Goal: Task Accomplishment & Management: Manage account settings

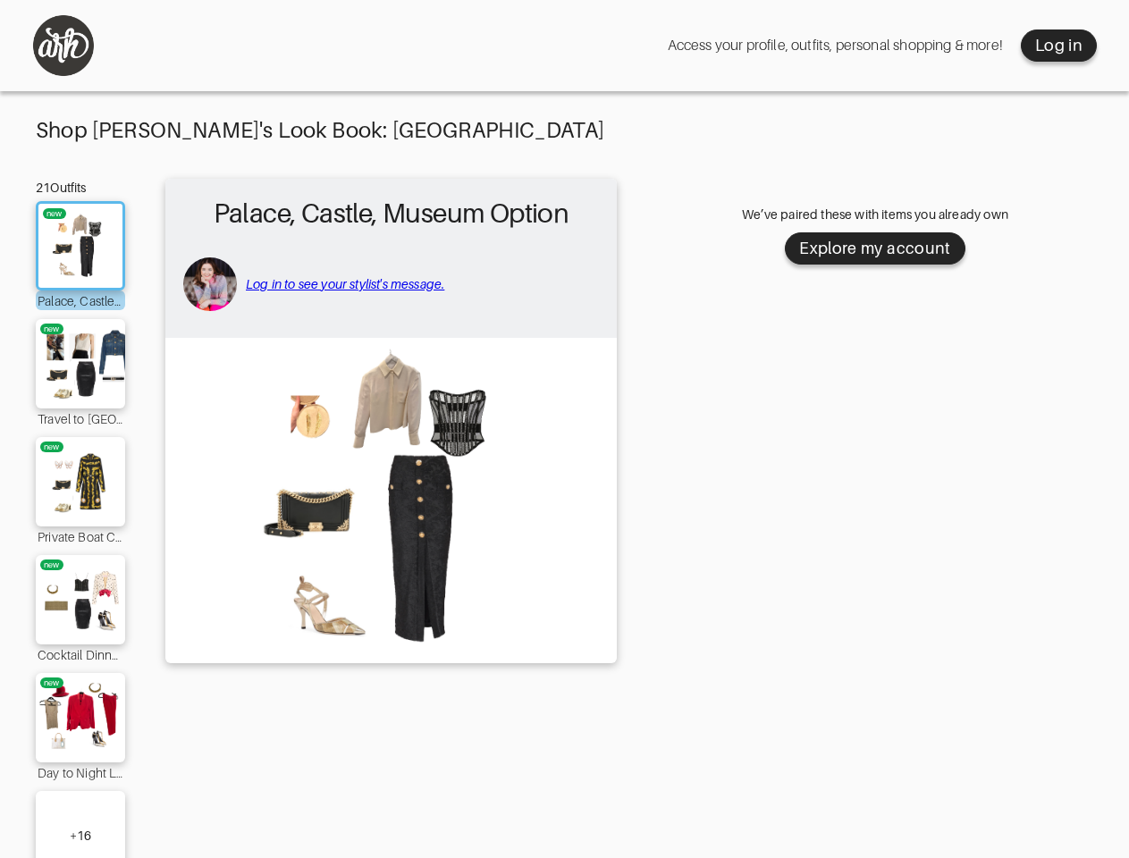
click at [564, 438] on img at bounding box center [391, 499] width 434 height 305
click at [1058, 46] on div "Log in" at bounding box center [1058, 45] width 47 height 21
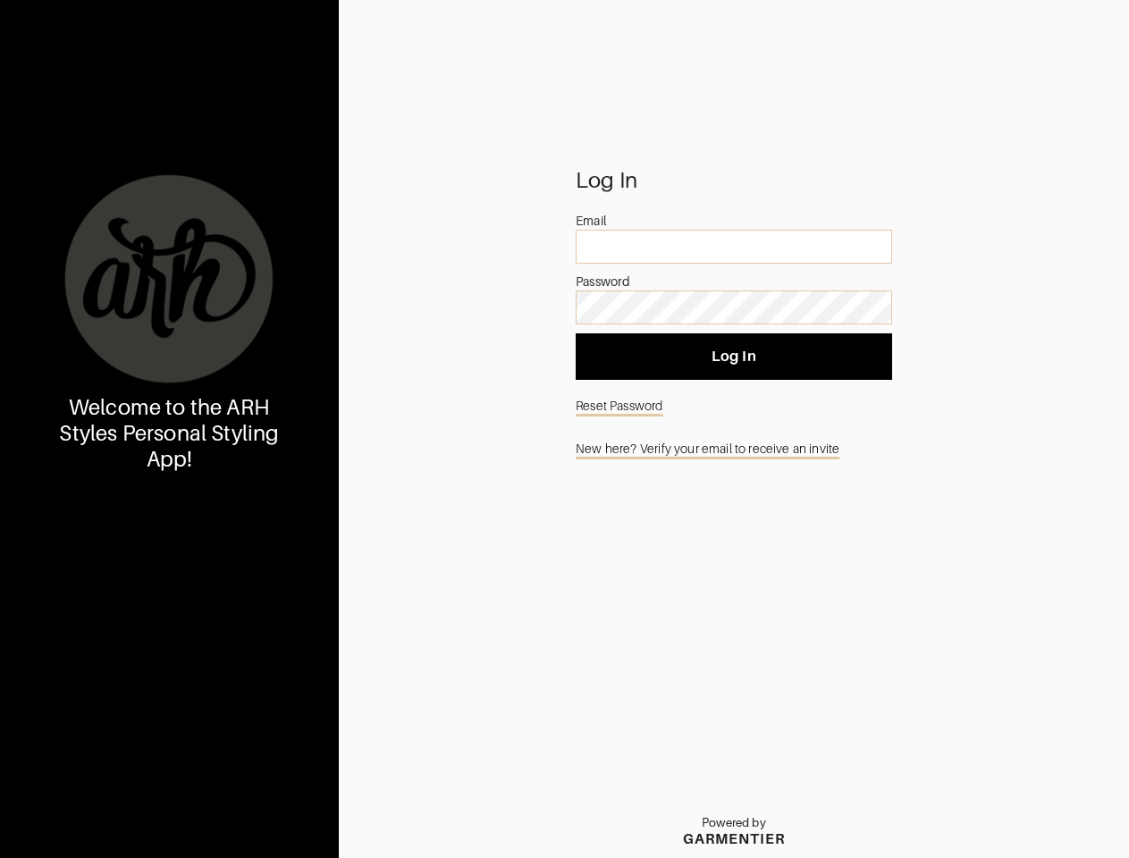
click at [80, 246] on img at bounding box center [169, 279] width 215 height 215
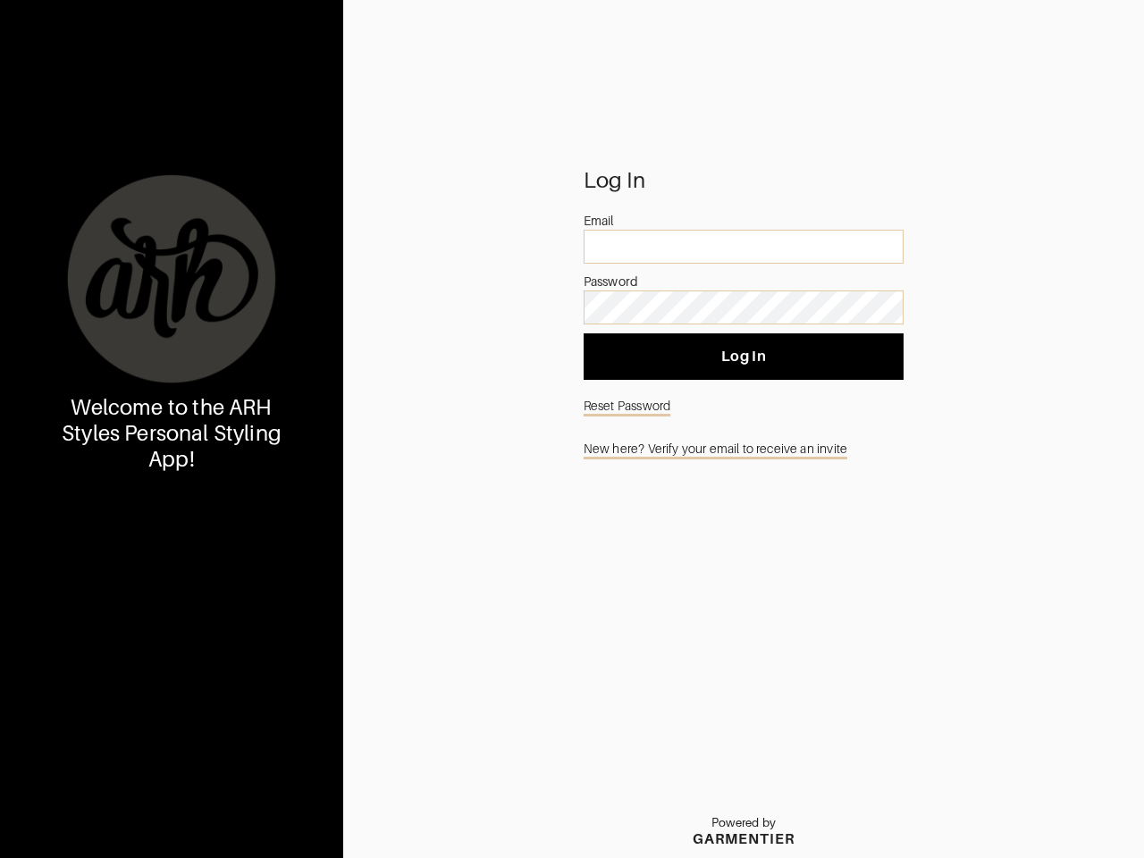
click at [80, 364] on div at bounding box center [171, 279] width 215 height 215
click at [80, 482] on div "Welcome to the ARH Styles Personal Styling App!" at bounding box center [171, 429] width 343 height 858
click at [80, 600] on div "Welcome to the ARH Styles Personal Styling App!" at bounding box center [171, 429] width 343 height 858
click at [80, 718] on div "Welcome to the ARH Styles Personal Styling App!" at bounding box center [171, 429] width 343 height 858
click at [80, 824] on div "Welcome to the ARH Styles Personal Styling App!" at bounding box center [171, 429] width 343 height 858
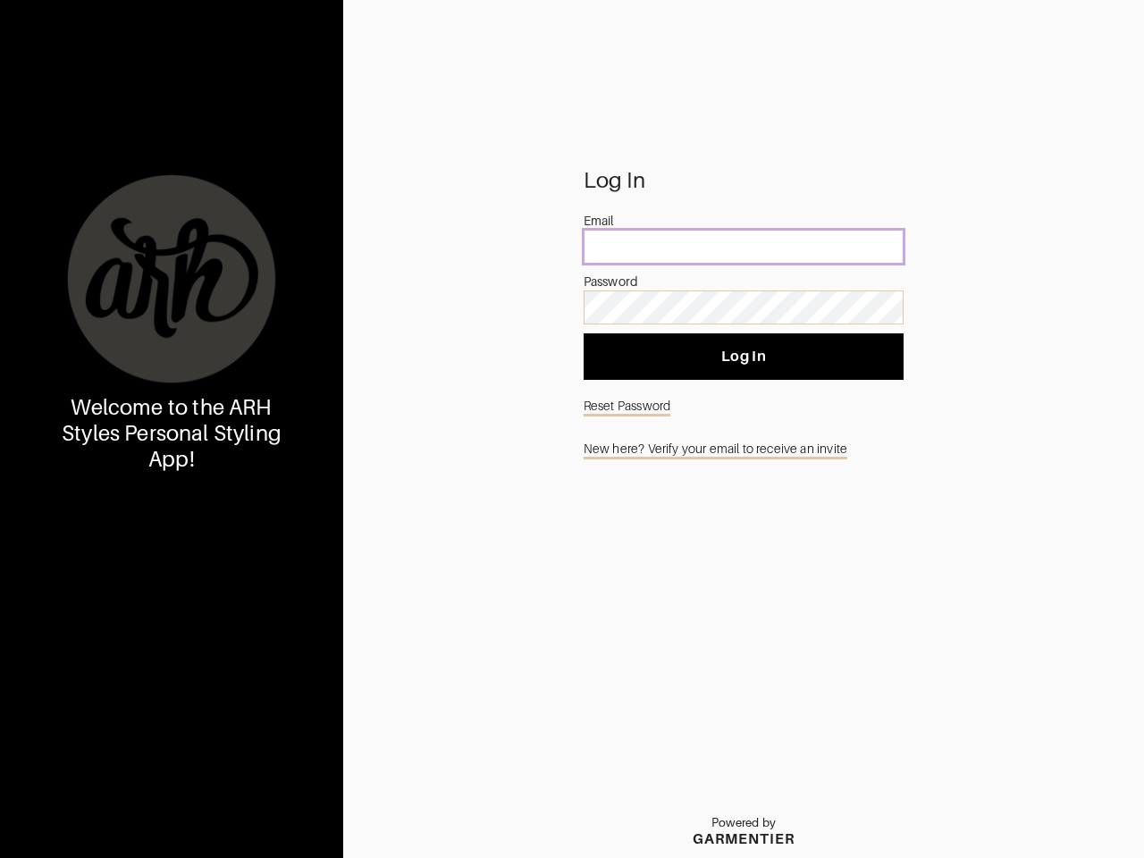
click at [875, 249] on input "email" at bounding box center [744, 247] width 320 height 34
